Goal: Task Accomplishment & Management: Manage account settings

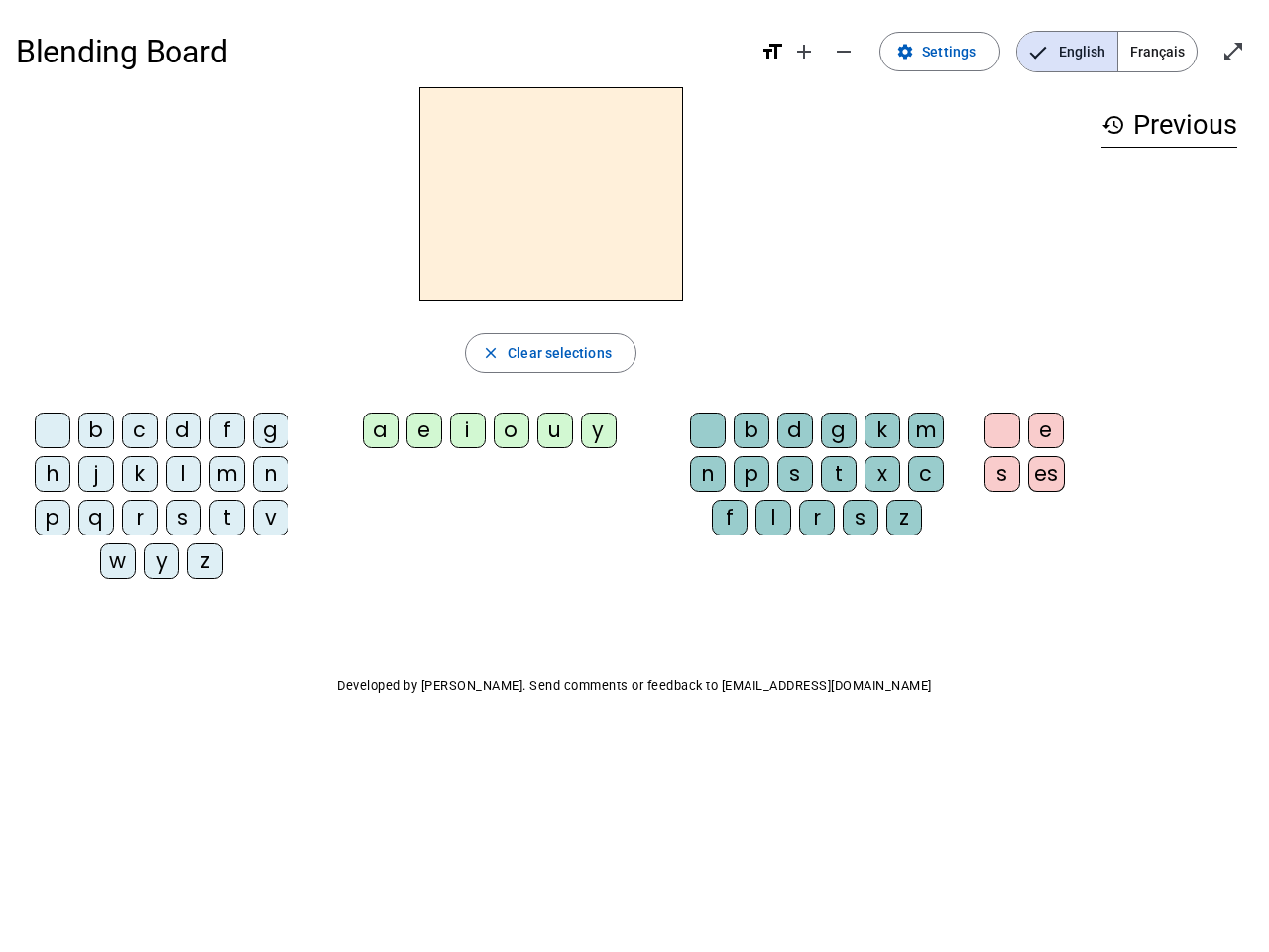
click at [804, 52] on mat-icon "add" at bounding box center [803, 52] width 24 height 24
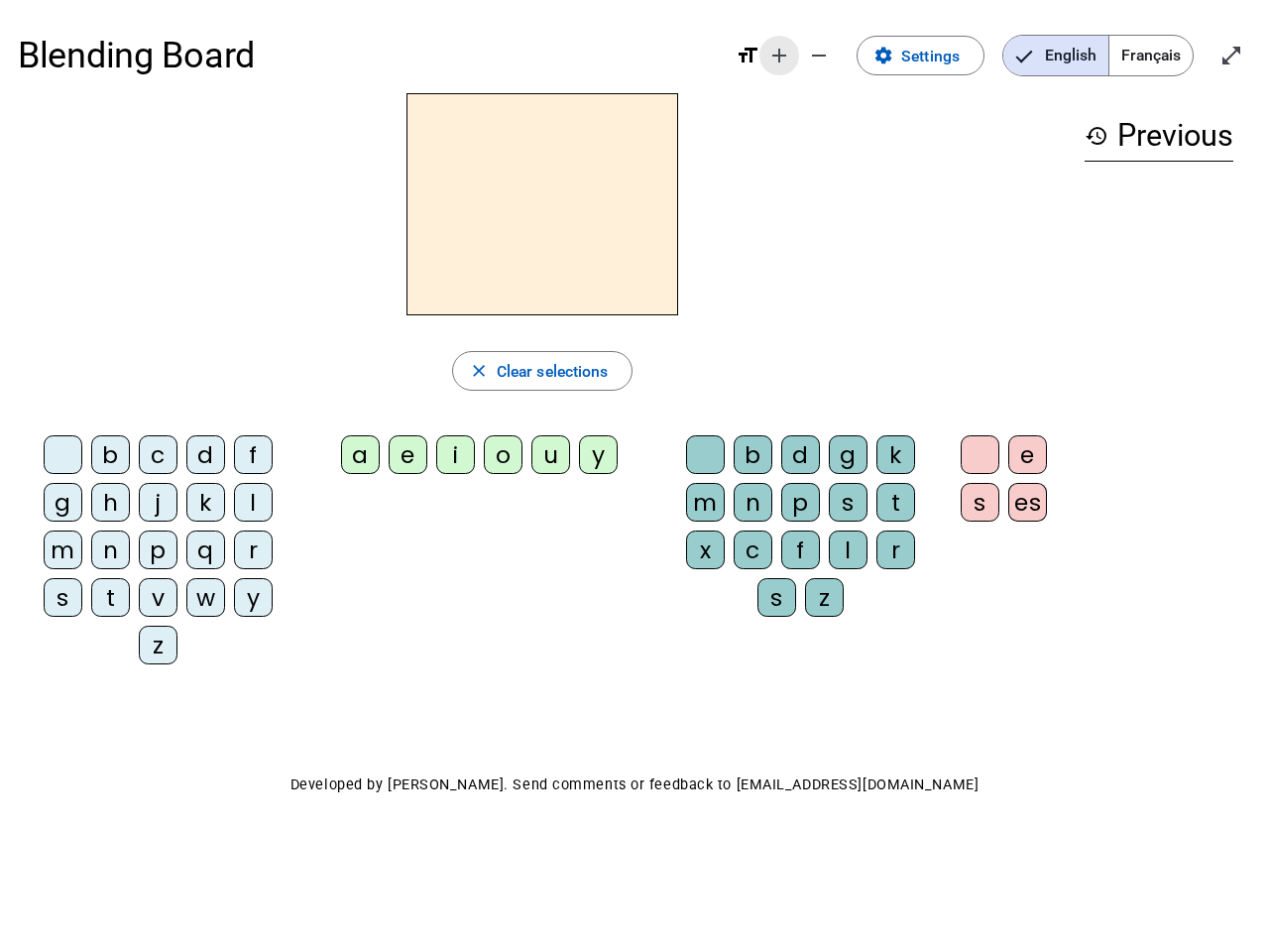
click at [844, 52] on div "Blending Board format_size add remove settings Settings English Français open_i…" at bounding box center [634, 56] width 1233 height 76
click at [941, 52] on span "Settings" at bounding box center [930, 56] width 59 height 27
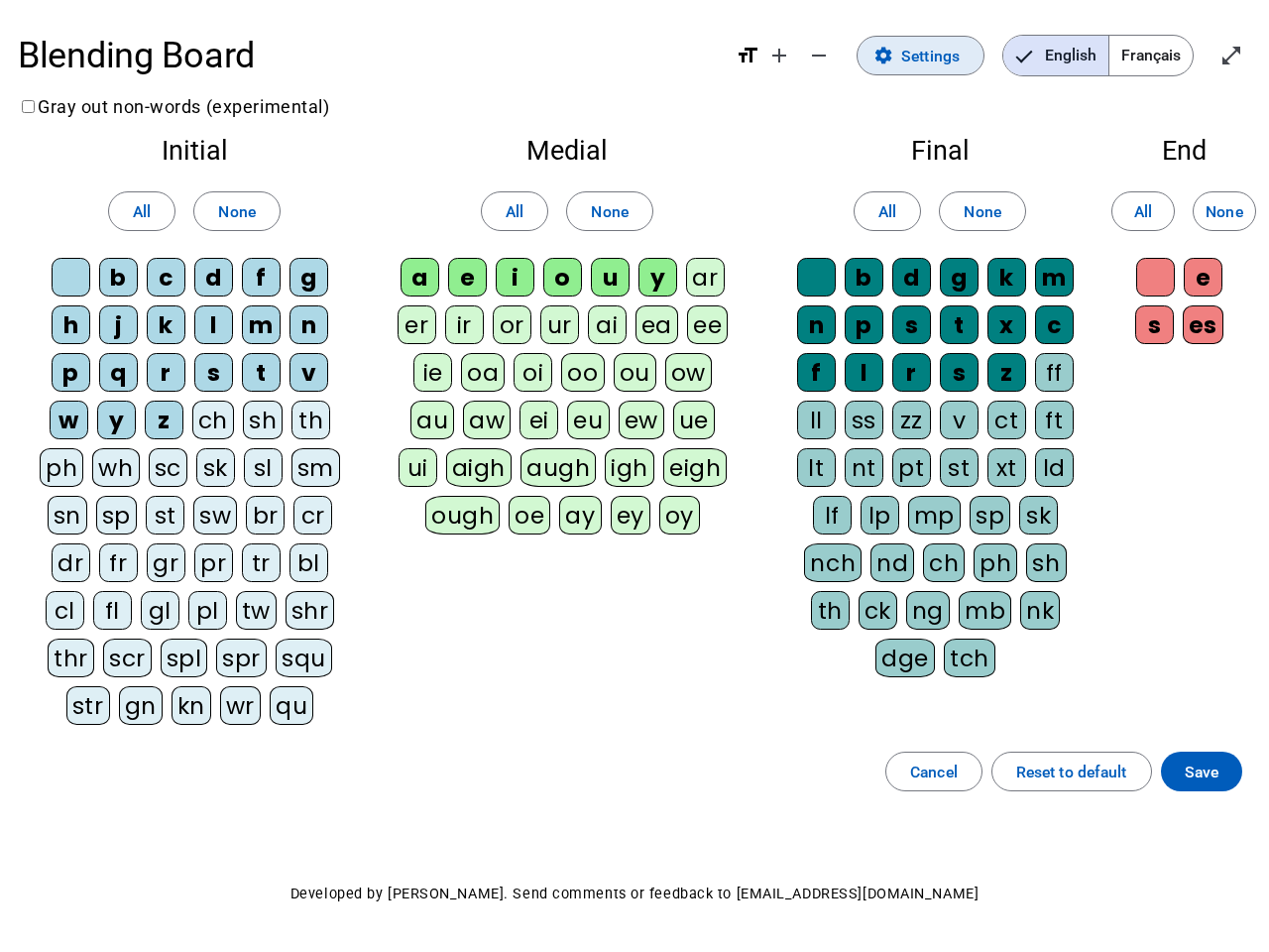
click at [1067, 52] on span "English" at bounding box center [1055, 56] width 105 height 40
click at [1156, 52] on span "Français" at bounding box center [1151, 56] width 84 height 40
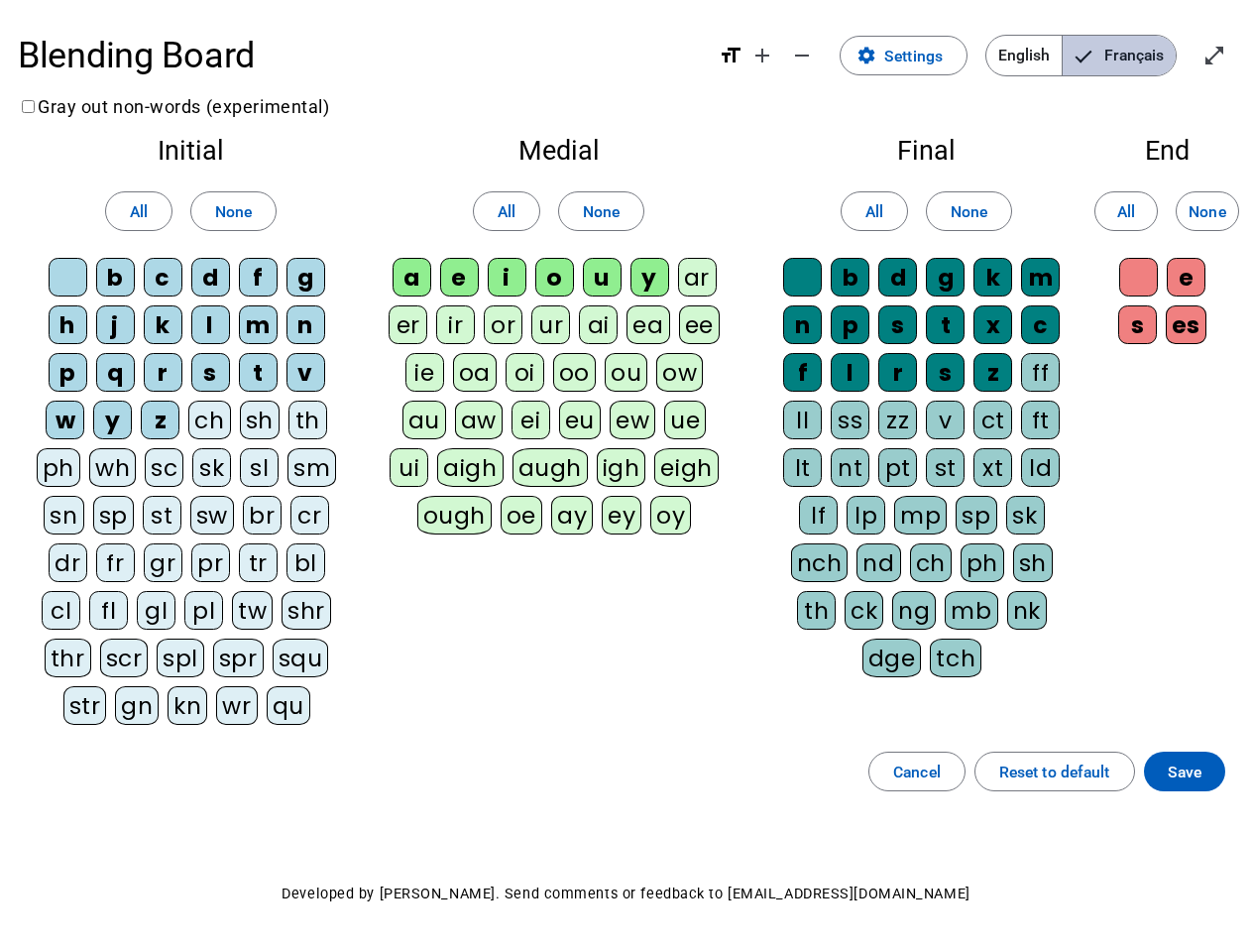
click at [1156, 52] on span "Français" at bounding box center [1118, 56] width 113 height 40
click at [1233, 52] on span "Enter full screen" at bounding box center [1214, 56] width 48 height 48
click at [550, 353] on letter-bubble "oi" at bounding box center [529, 377] width 48 height 48
click at [57, 434] on div "w" at bounding box center [65, 420] width 39 height 39
